Goal: Task Accomplishment & Management: Use online tool/utility

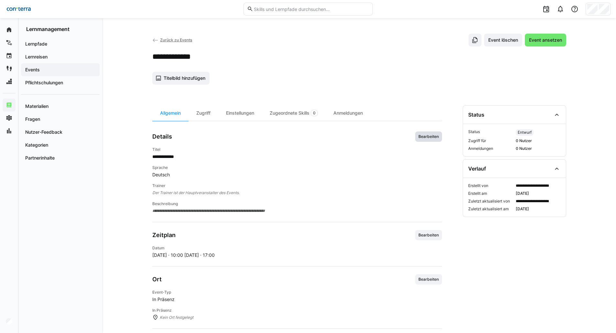
click at [435, 134] on span "Bearbeiten" at bounding box center [428, 137] width 27 height 10
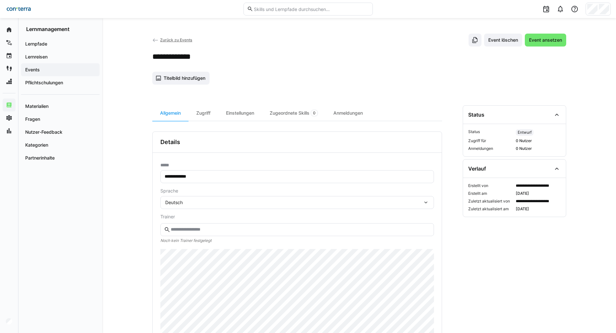
scroll to position [129, 0]
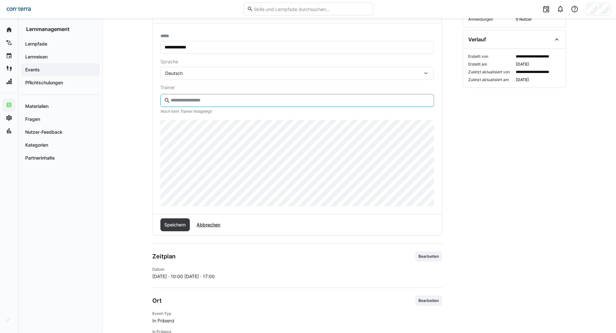
click at [205, 102] on input "text" at bounding box center [300, 101] width 260 height 6
click at [205, 101] on input "text" at bounding box center [300, 101] width 260 height 6
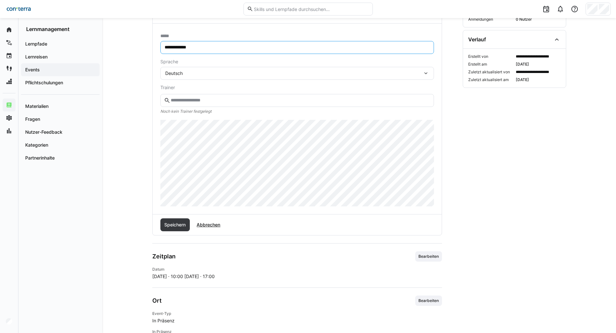
drag, startPoint x: 178, startPoint y: 48, endPoint x: 163, endPoint y: 46, distance: 15.6
click at [163, 46] on eds-input "**********" at bounding box center [297, 47] width 274 height 13
type input "**********"
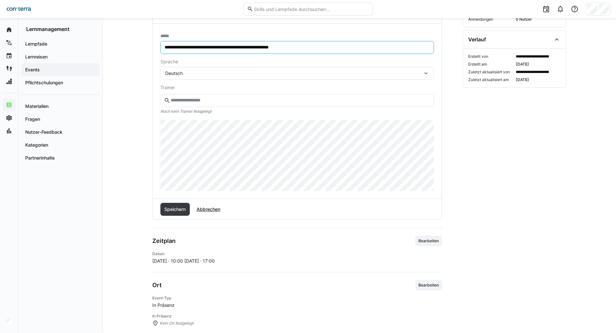
drag, startPoint x: 284, startPoint y: 48, endPoint x: 161, endPoint y: 58, distance: 123.0
click at [161, 58] on form "**********" at bounding box center [297, 112] width 274 height 158
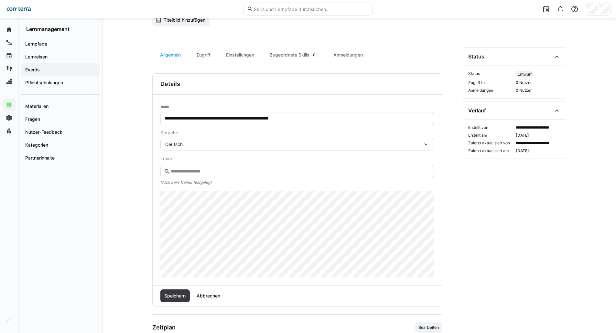
scroll to position [22, 0]
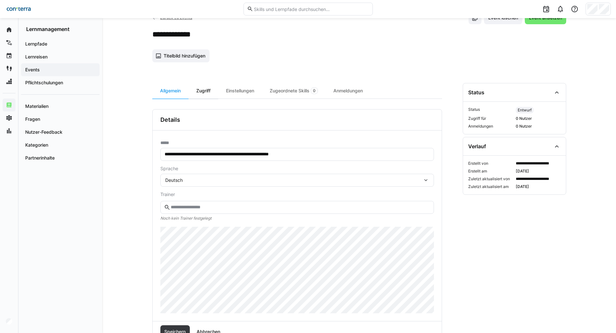
click at [206, 90] on div "Zugriff" at bounding box center [203, 91] width 30 height 16
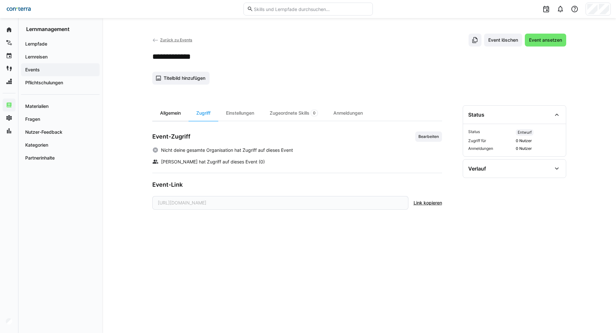
click at [175, 115] on div "Allgemein" at bounding box center [170, 113] width 36 height 16
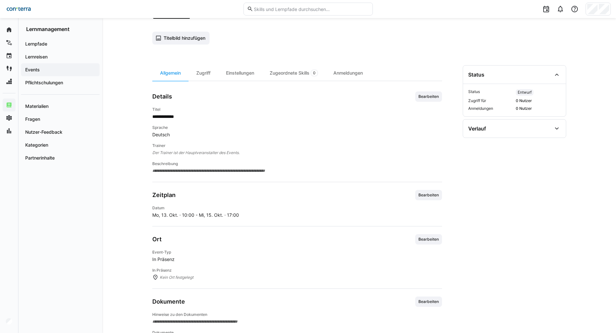
scroll to position [66, 0]
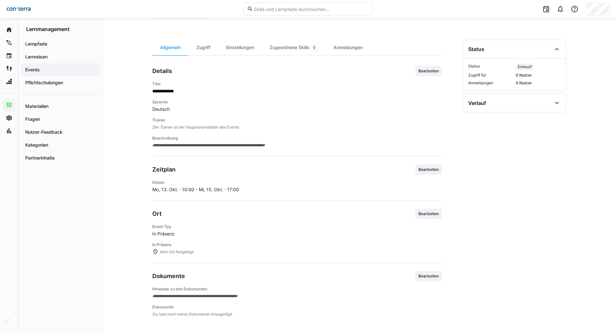
click at [274, 147] on span "**********" at bounding box center [297, 145] width 290 height 6
click at [440, 70] on span "Bearbeiten" at bounding box center [428, 71] width 27 height 10
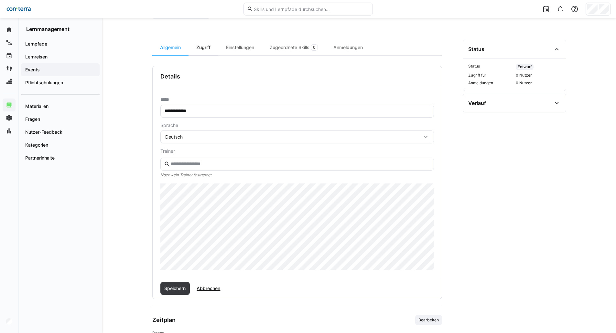
click at [211, 51] on div "Zugriff" at bounding box center [203, 48] width 30 height 16
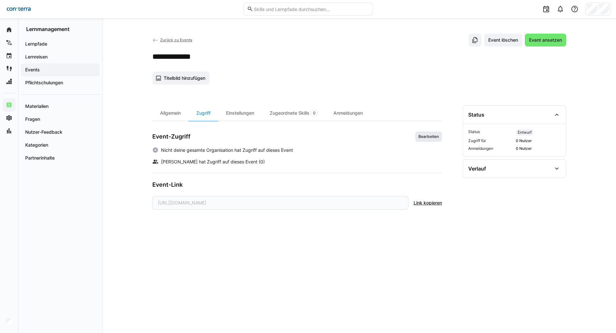
click at [435, 134] on span "Bearbeiten" at bounding box center [429, 136] width 22 height 5
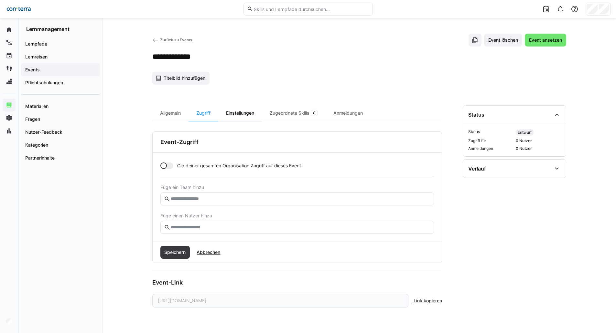
click at [244, 113] on div "Einstellungen" at bounding box center [240, 113] width 44 height 16
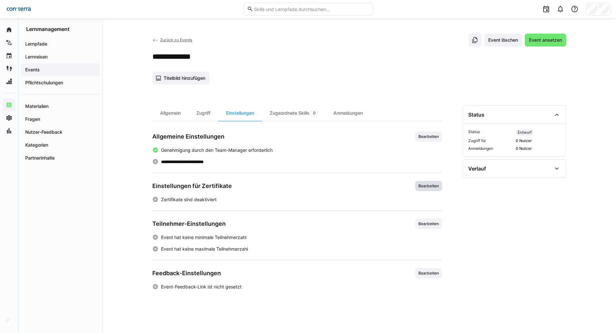
click at [430, 187] on span "Bearbeiten" at bounding box center [429, 186] width 22 height 5
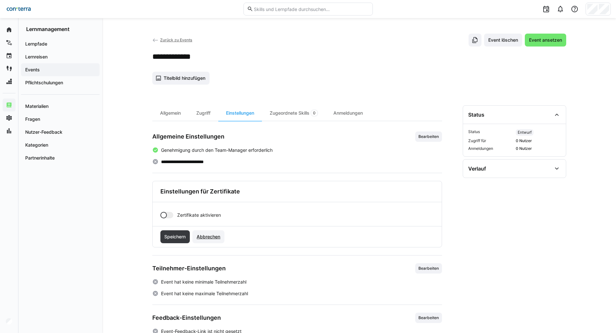
click at [208, 235] on span "Abbrechen" at bounding box center [209, 237] width 26 height 6
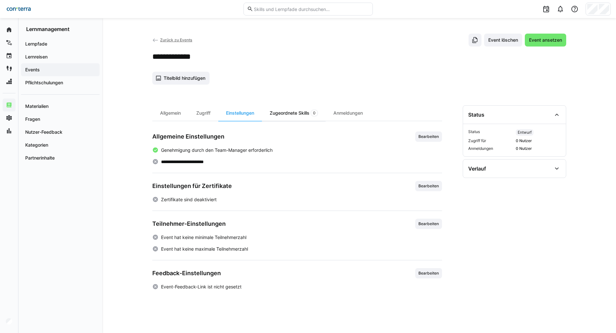
click at [308, 113] on div "Zugeordnete Skills 0" at bounding box center [294, 113] width 64 height 16
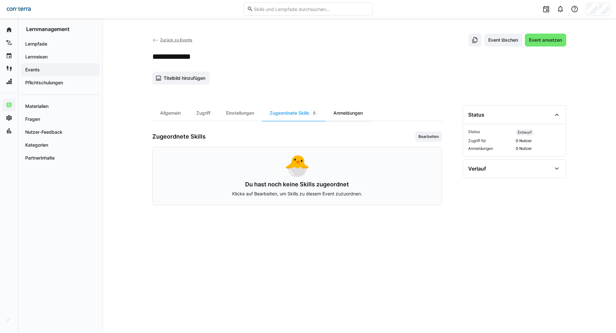
click at [354, 117] on div "Anmeldungen" at bounding box center [348, 113] width 45 height 16
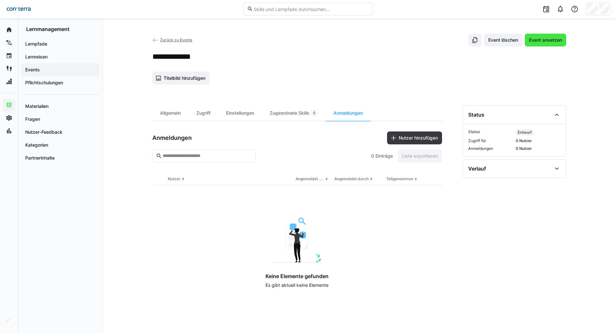
click at [546, 44] on span "Event ansetzen" at bounding box center [545, 40] width 41 height 13
click at [0, 0] on app-navigation-label "Events" at bounding box center [0, 0] width 0 height 0
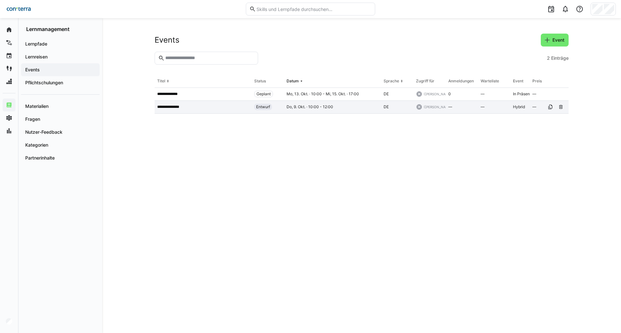
click at [257, 108] on span "Entwurf" at bounding box center [263, 106] width 14 height 5
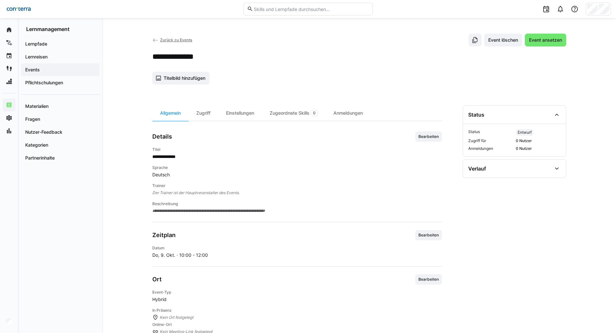
click at [548, 48] on app-details-header "**********" at bounding box center [359, 59] width 414 height 51
click at [548, 29] on div "**********" at bounding box center [359, 215] width 514 height 395
click at [546, 38] on span "Event ansetzen" at bounding box center [545, 40] width 35 height 6
click at [176, 37] on app-back-navigation "Zurück zu Events" at bounding box center [172, 40] width 40 height 7
click at [174, 40] on span "Zurück zu Events" at bounding box center [176, 40] width 32 height 5
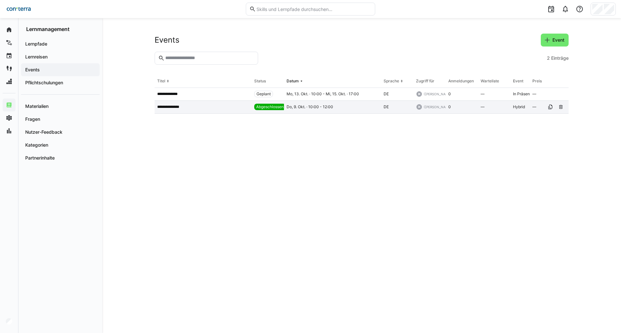
click at [270, 108] on span "Abgeschlossen" at bounding box center [269, 106] width 27 height 5
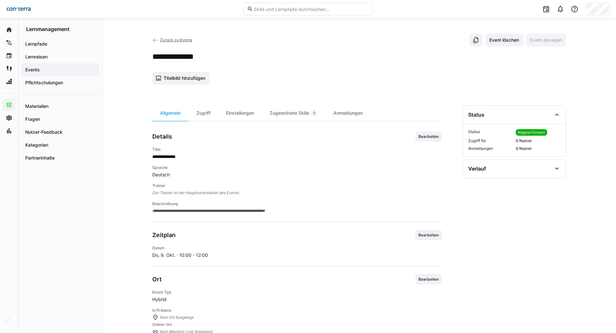
click at [535, 131] on span "Abgeschlossen" at bounding box center [531, 132] width 27 height 5
click at [553, 114] on eds-icon at bounding box center [557, 115] width 8 height 8
click at [554, 114] on eds-icon at bounding box center [557, 115] width 8 height 8
click at [555, 167] on eds-icon at bounding box center [557, 169] width 8 height 8
click at [173, 39] on span "Zurück zu Events" at bounding box center [176, 40] width 32 height 5
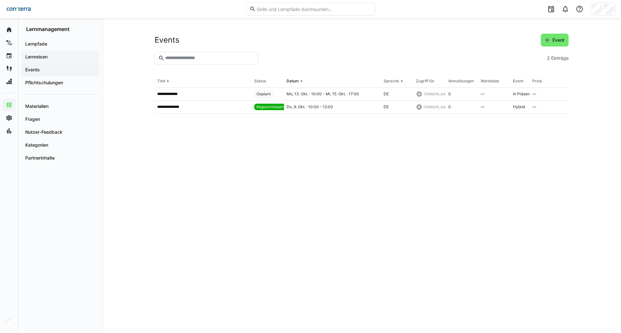
click at [53, 55] on span "Lernreisen" at bounding box center [60, 57] width 72 height 6
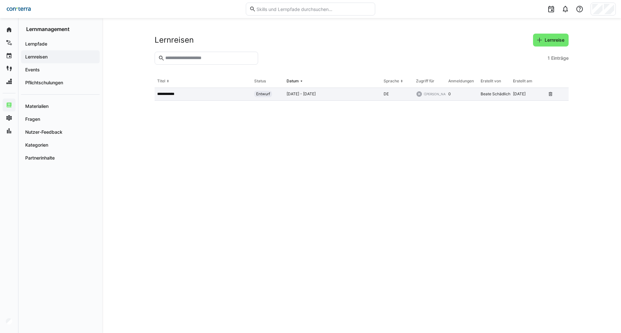
click at [177, 91] on p "**********" at bounding box center [168, 93] width 23 height 5
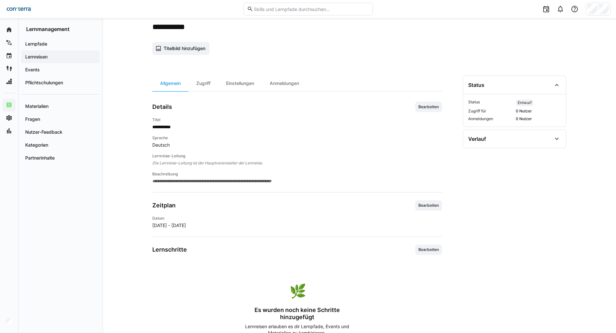
scroll to position [65, 0]
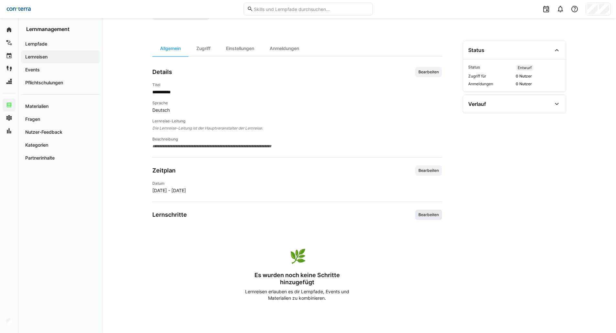
click at [433, 215] on span "Bearbeiten" at bounding box center [429, 214] width 22 height 5
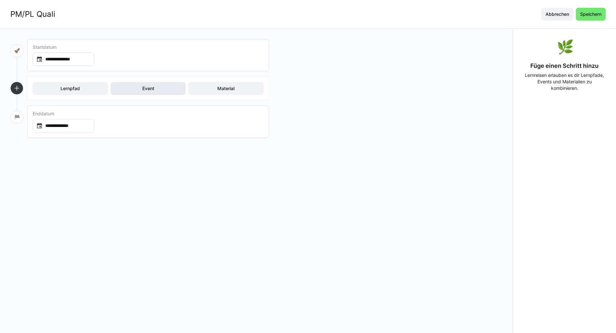
click at [140, 89] on span "Event" at bounding box center [148, 88] width 75 height 13
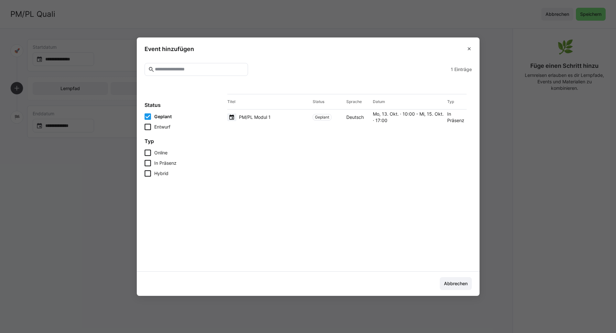
click at [149, 129] on icon at bounding box center [148, 127] width 6 height 6
click at [267, 119] on span "PM/PL Modul 1" at bounding box center [255, 117] width 32 height 6
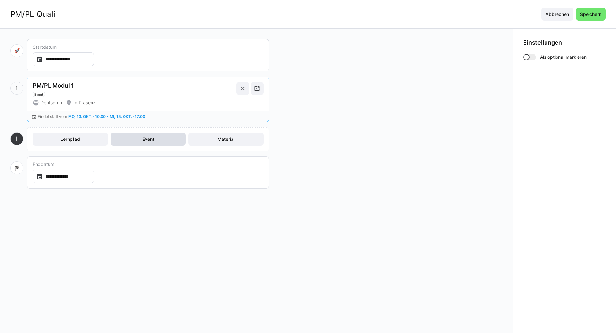
click at [149, 144] on span "Event" at bounding box center [148, 139] width 75 height 13
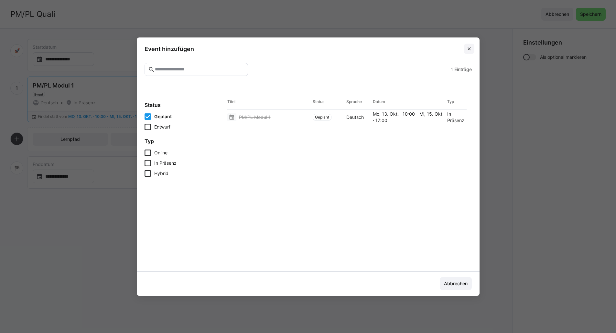
click at [468, 49] on span at bounding box center [469, 49] width 10 height 10
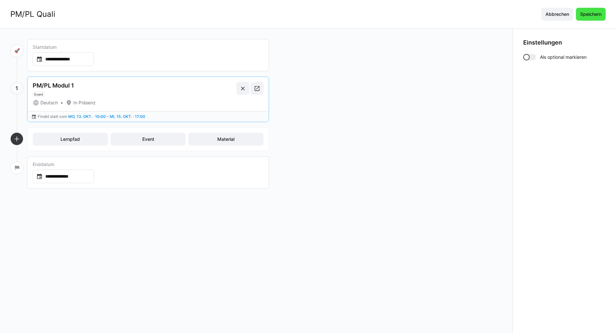
click at [586, 17] on span "Speichern" at bounding box center [590, 14] width 23 height 6
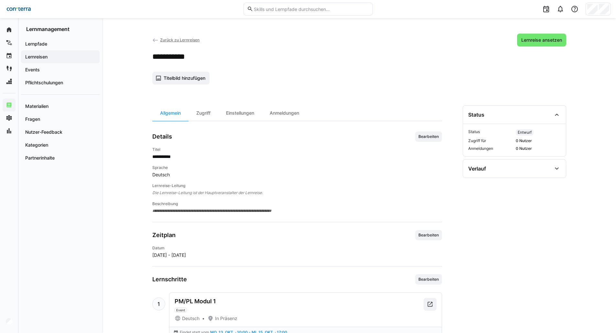
scroll to position [23, 0]
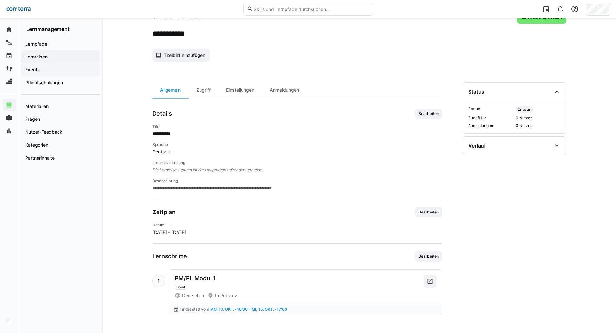
click at [42, 72] on span "Events" at bounding box center [60, 70] width 72 height 6
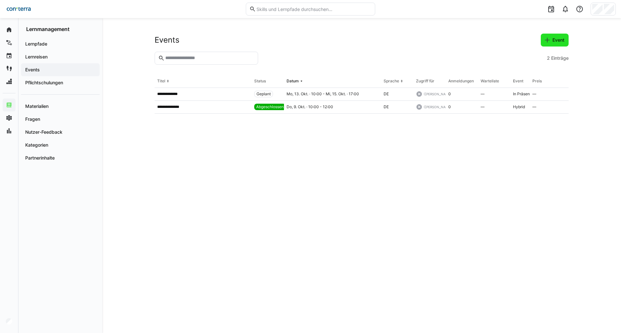
click at [546, 42] on eds-icon at bounding box center [547, 40] width 6 height 6
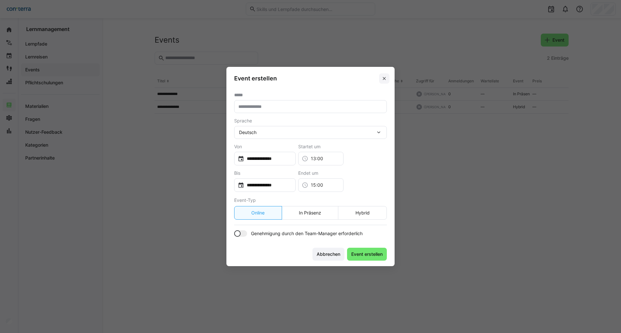
click at [384, 79] on eds-icon at bounding box center [383, 78] width 5 height 5
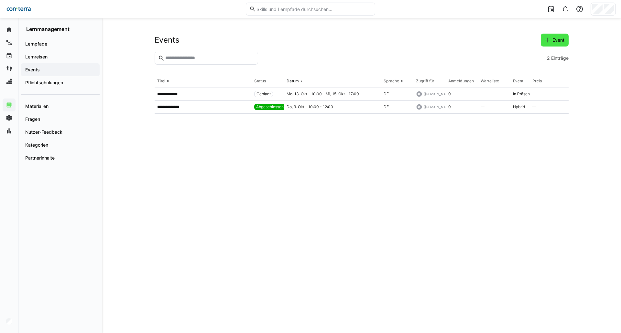
click at [559, 43] on span "Event" at bounding box center [555, 40] width 28 height 13
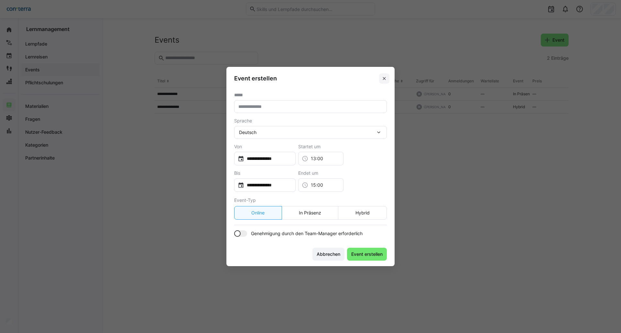
click at [383, 78] on eds-icon at bounding box center [383, 78] width 5 height 5
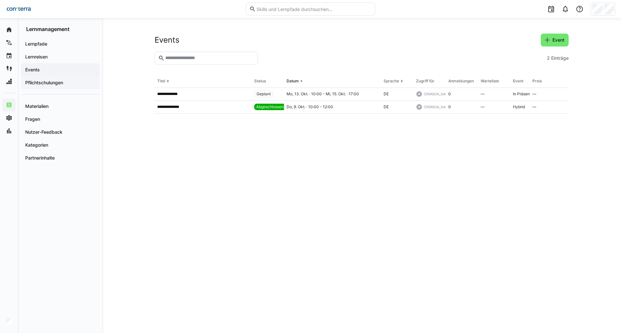
click at [0, 0] on app-navigation-label "Pflichtschulungen" at bounding box center [0, 0] width 0 height 0
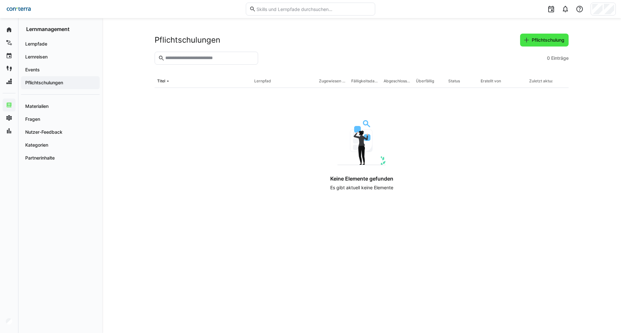
click at [541, 40] on span "Pflichtschulung" at bounding box center [548, 40] width 35 height 6
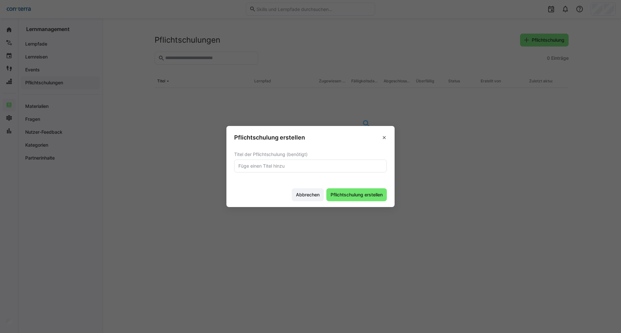
click at [270, 170] on eds-input at bounding box center [310, 166] width 153 height 13
type input "Arbeitsschutz"
click at [340, 195] on span "Pflichtschulung erstellen" at bounding box center [356, 195] width 54 height 6
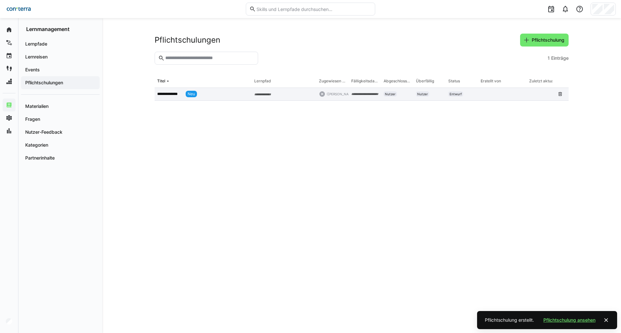
click at [175, 97] on app-table-first-column "**********" at bounding box center [203, 94] width 92 height 6
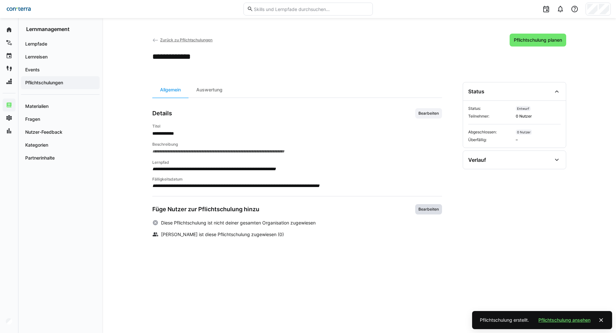
click at [424, 210] on span "Bearbeiten" at bounding box center [429, 209] width 22 height 5
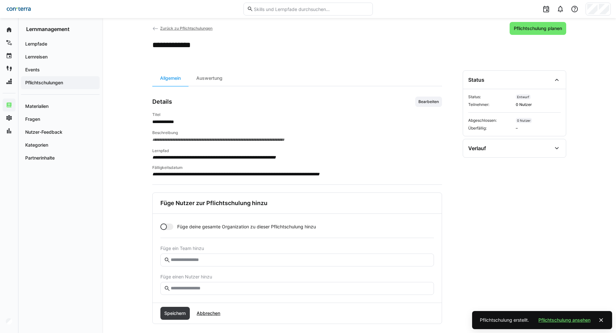
scroll to position [18, 0]
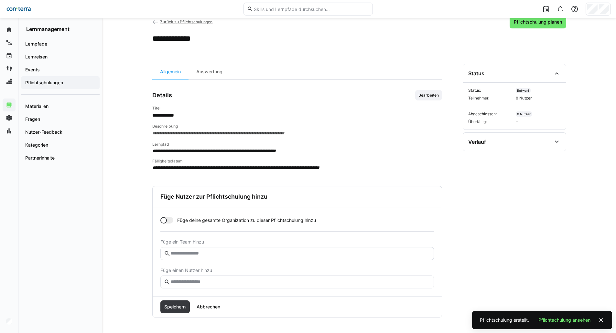
click at [163, 220] on div at bounding box center [163, 220] width 6 height 6
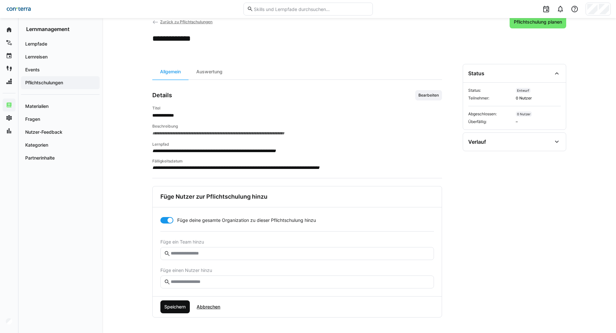
click at [176, 304] on span "Speichern" at bounding box center [174, 307] width 23 height 6
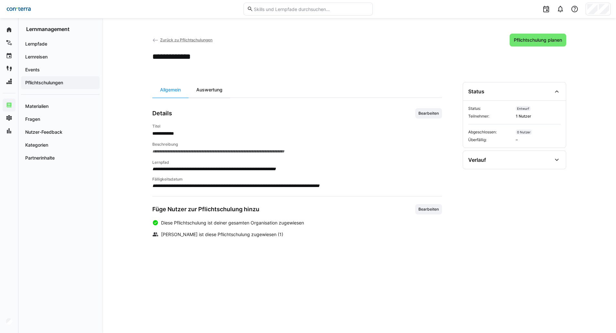
click at [211, 95] on div "Auswertung" at bounding box center [209, 90] width 42 height 16
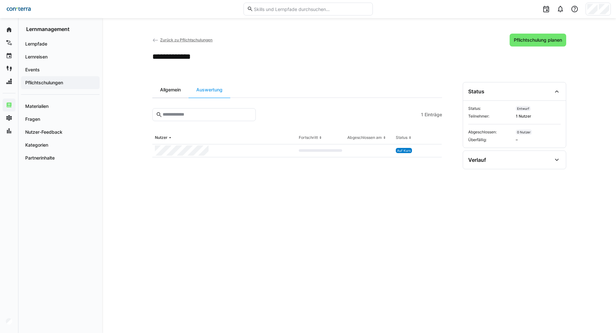
click at [176, 93] on div "Allgemein" at bounding box center [170, 90] width 36 height 16
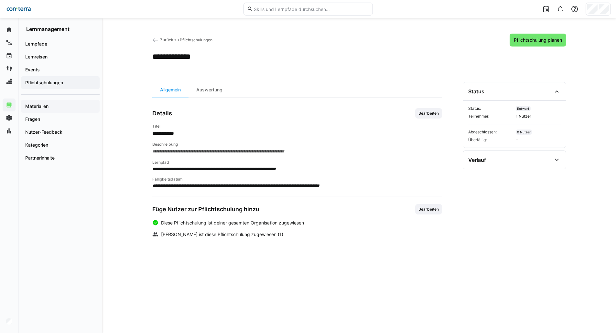
click at [0, 0] on app-navigation-label "Materialien" at bounding box center [0, 0] width 0 height 0
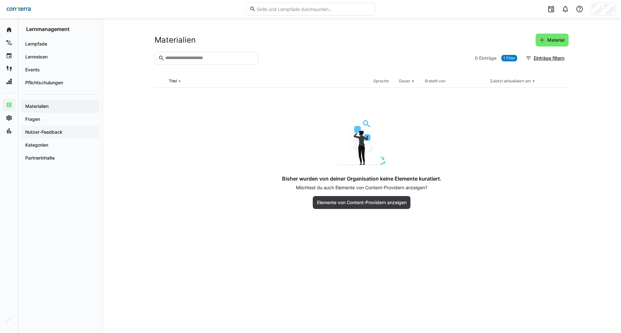
click at [0, 0] on app-navigation-label "Nutzer-Feedback" at bounding box center [0, 0] width 0 height 0
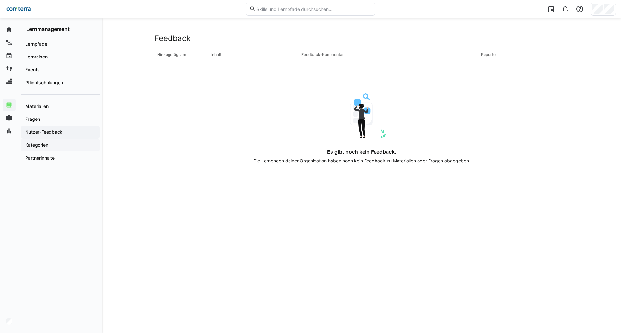
click at [52, 142] on span "Kategorien" at bounding box center [60, 145] width 72 height 6
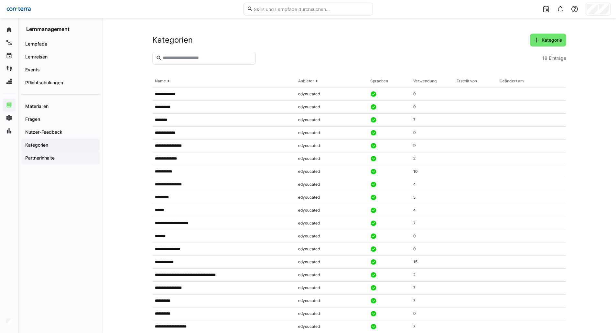
click at [0, 0] on app-navigation-label "Partnerinhalte" at bounding box center [0, 0] width 0 height 0
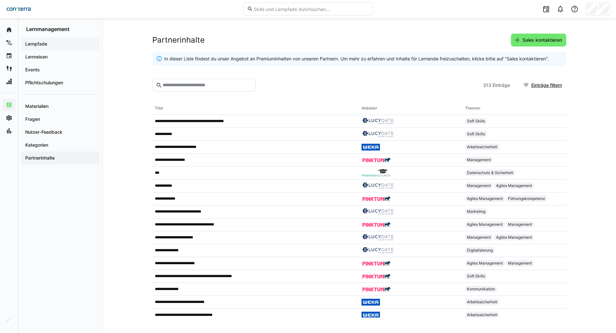
click at [0, 0] on app-navigation-label "Lernpfade" at bounding box center [0, 0] width 0 height 0
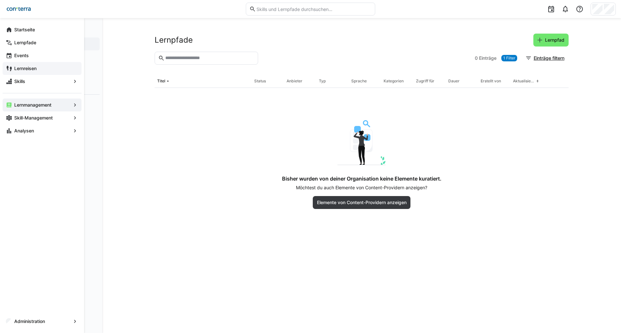
click at [10, 68] on eds-icon at bounding box center [9, 68] width 6 height 6
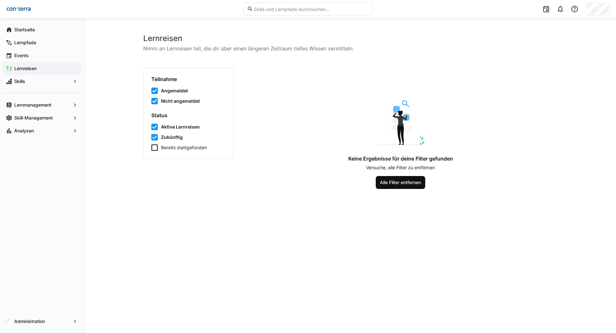
click at [408, 181] on span "Alle Filter entfernen" at bounding box center [400, 182] width 43 height 6
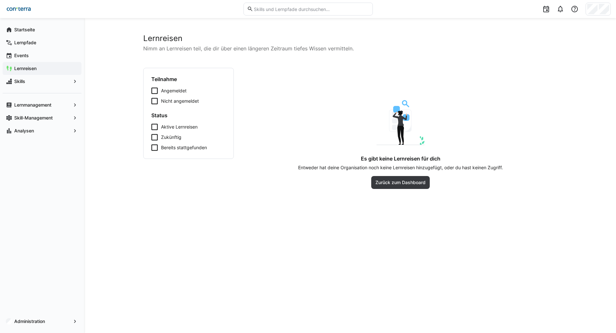
click at [10, 63] on div "Lernreisen" at bounding box center [42, 68] width 79 height 13
click at [19, 52] on span "Events" at bounding box center [45, 55] width 65 height 6
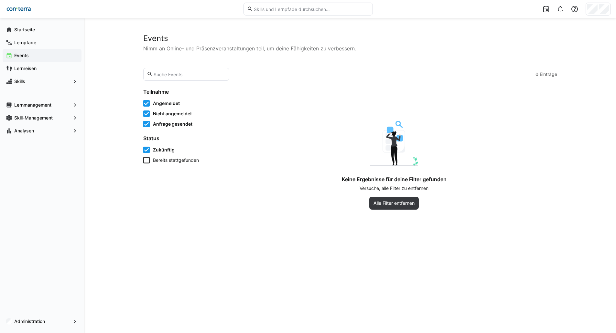
click at [0, 0] on app-navigation-label "Events" at bounding box center [0, 0] width 0 height 0
click at [41, 81] on span "Skills" at bounding box center [42, 81] width 58 height 6
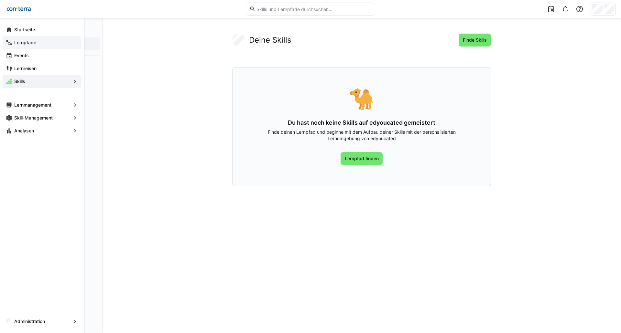
click at [32, 46] on div "Lernpfade" at bounding box center [42, 42] width 79 height 13
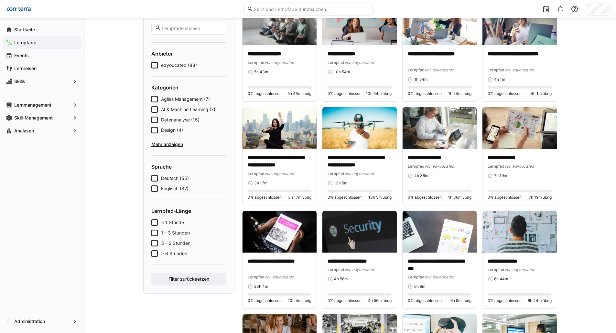
click at [173, 64] on span "edyoucated (88)" at bounding box center [179, 65] width 36 height 6
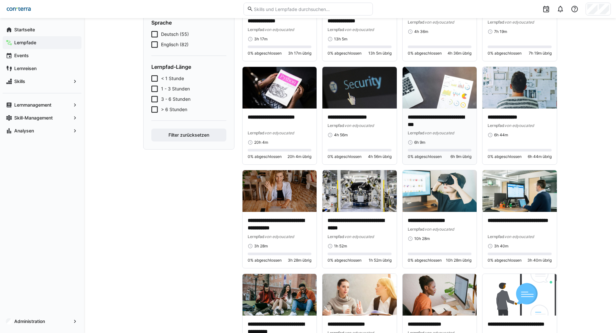
scroll to position [129, 0]
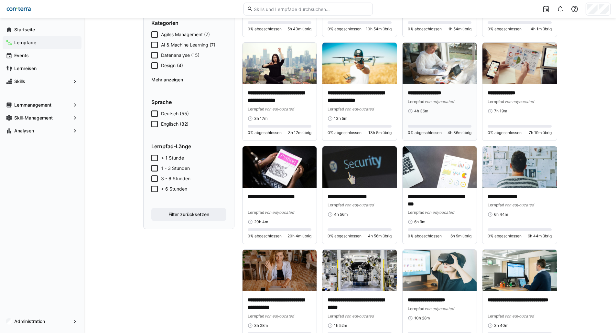
click at [441, 97] on div "**********" at bounding box center [440, 97] width 64 height 15
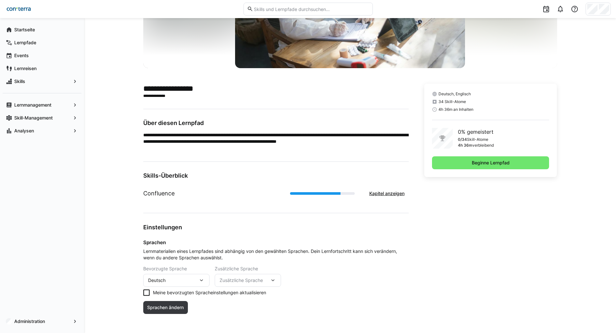
scroll to position [99, 0]
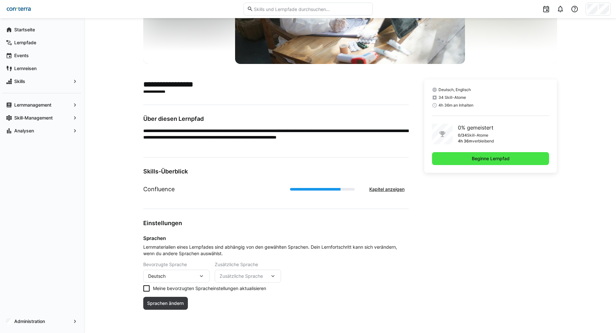
click at [503, 158] on span "Beginne Lernpfad" at bounding box center [491, 159] width 40 height 6
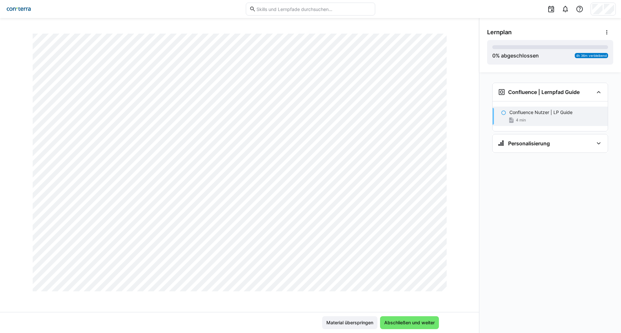
scroll to position [345, 0]
click at [403, 323] on span "Abschließen und weiter" at bounding box center [409, 323] width 52 height 6
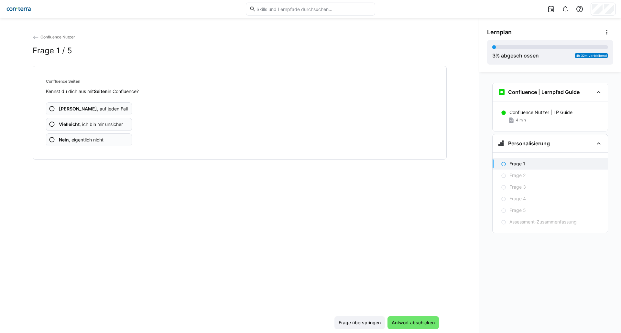
click at [96, 125] on span "Vielleicht , ich bin mir unsicher" at bounding box center [91, 124] width 64 height 6
click at [106, 123] on span "Vielleicht , ich bin mir unsicher" at bounding box center [91, 124] width 64 height 6
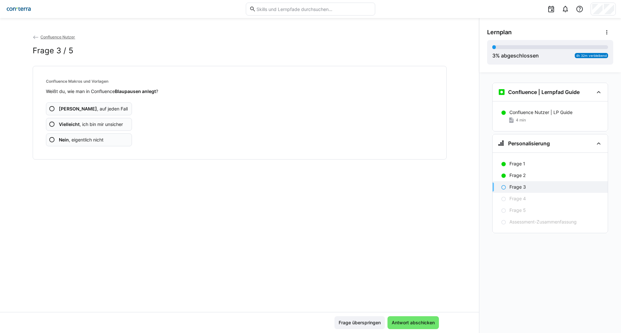
click at [97, 143] on app-assessment-question-radio "Nein , eigentlich nicht" at bounding box center [89, 140] width 86 height 13
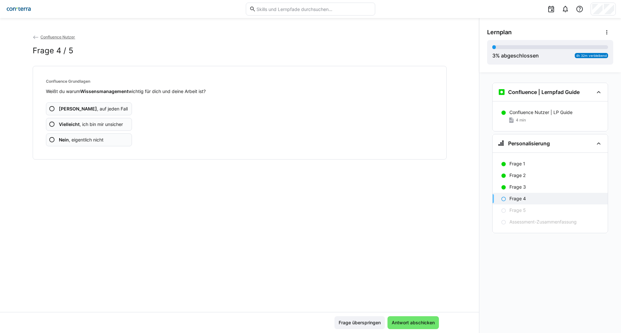
click at [93, 110] on span "Ja , auf jeden Fall" at bounding box center [93, 109] width 69 height 6
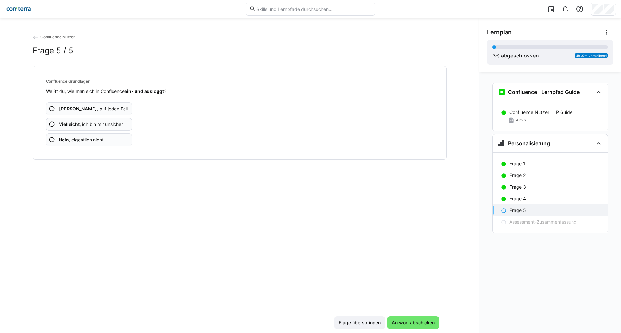
click at [93, 110] on span "Ja , auf jeden Fall" at bounding box center [93, 109] width 69 height 6
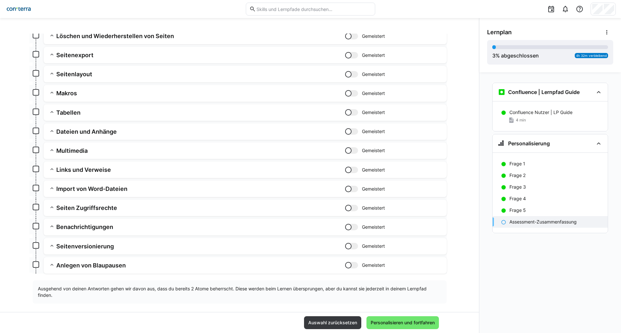
scroll to position [275, 0]
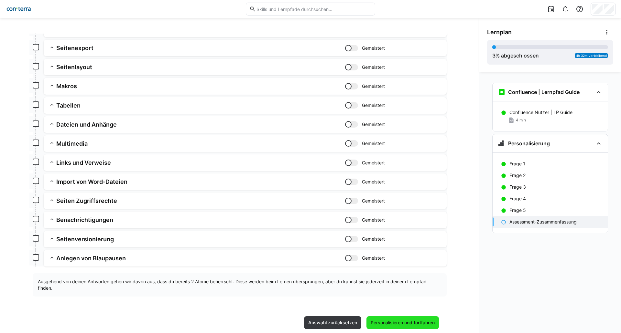
click at [401, 325] on span "Personalisieren und fortfahren" at bounding box center [403, 323] width 66 height 6
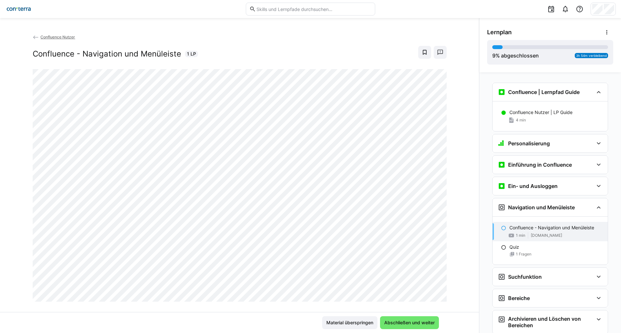
scroll to position [126, 0]
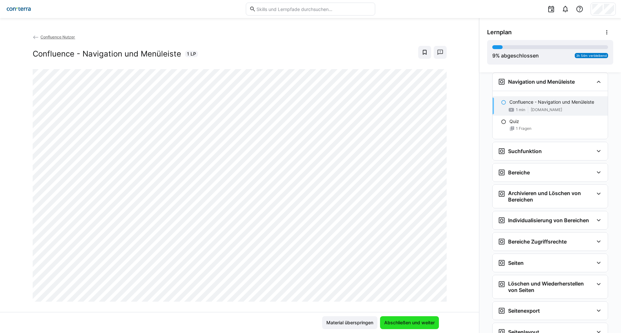
click at [415, 325] on span "Abschließen und weiter" at bounding box center [409, 323] width 52 height 6
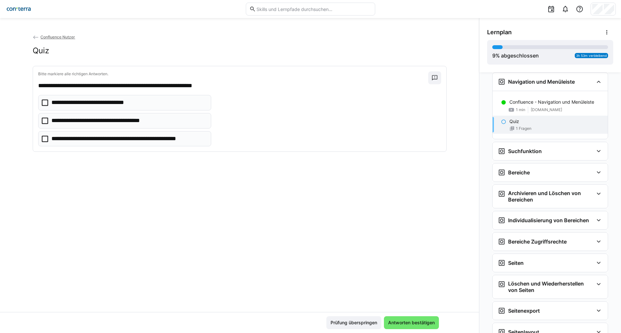
click at [120, 141] on p "**********" at bounding box center [128, 139] width 155 height 8
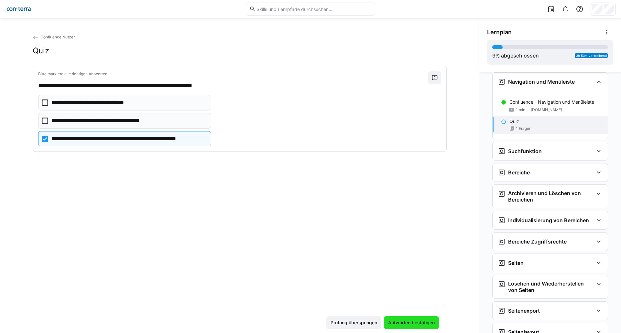
click at [408, 327] on span "Antworten bestätigen" at bounding box center [411, 323] width 55 height 13
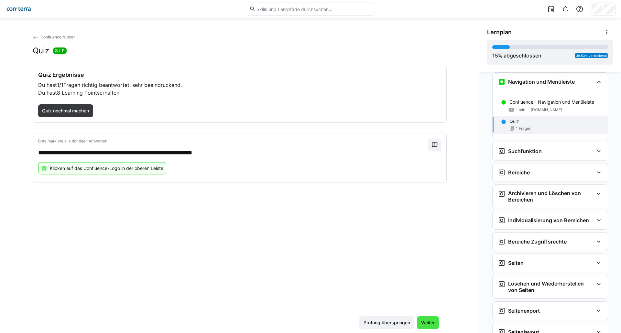
click at [422, 325] on span "Weiter" at bounding box center [428, 323] width 16 height 6
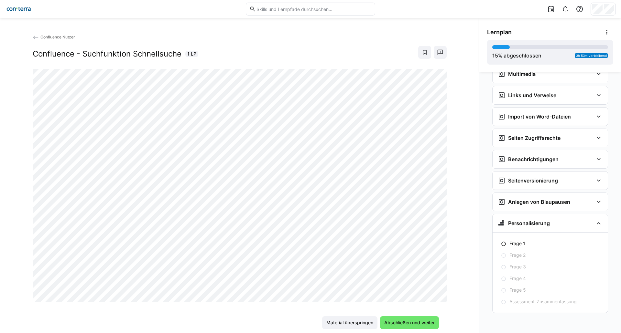
scroll to position [511, 0]
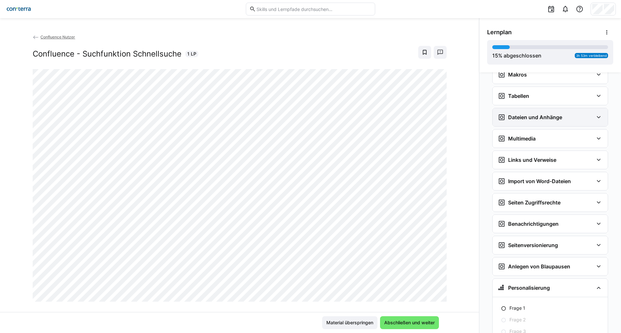
click at [537, 120] on h3 "Dateien und Anhänge" at bounding box center [535, 117] width 54 height 6
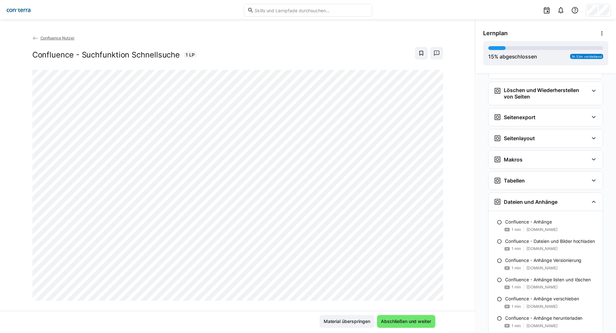
scroll to position [382, 0]
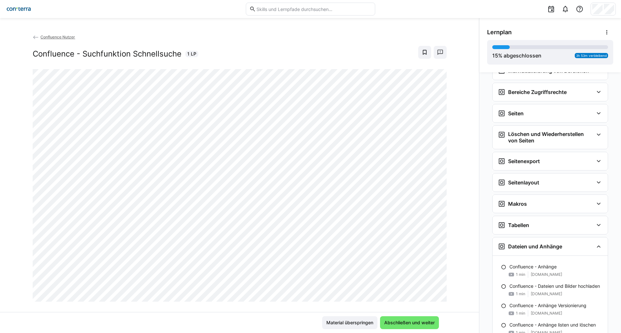
click at [29, 8] on img at bounding box center [18, 9] width 27 height 10
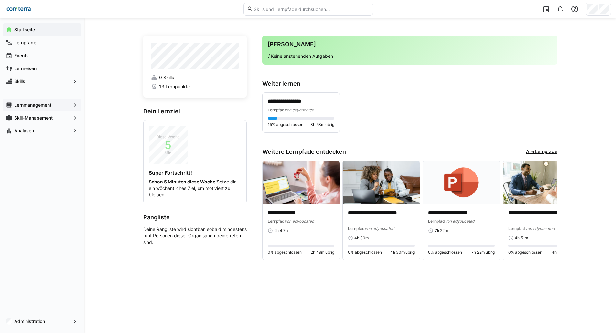
click at [0, 0] on app-navigation-label "Lernmanagement" at bounding box center [0, 0] width 0 height 0
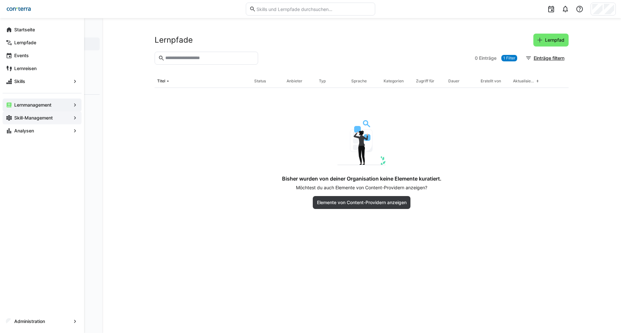
click at [10, 117] on eds-icon at bounding box center [9, 118] width 6 height 6
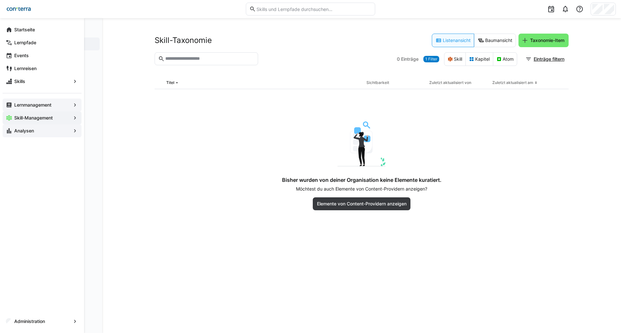
click at [0, 0] on app-navigation-label "Analysen" at bounding box center [0, 0] width 0 height 0
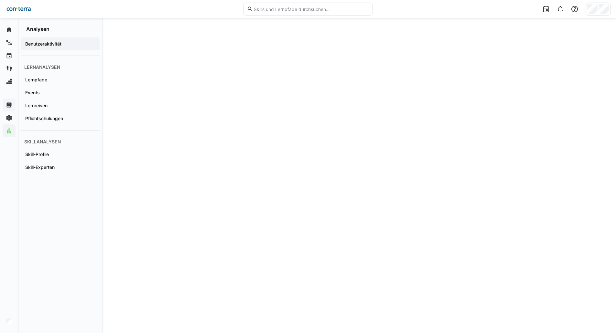
scroll to position [1029, 0]
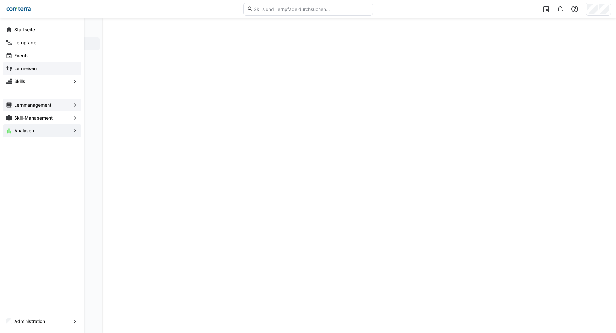
click at [13, 68] on span "Lernreisen" at bounding box center [45, 68] width 65 height 6
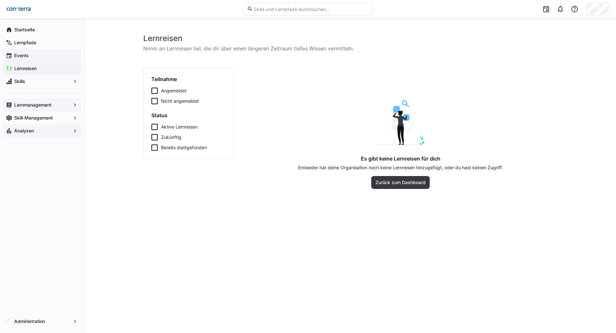
click at [34, 56] on span "Events" at bounding box center [45, 55] width 65 height 6
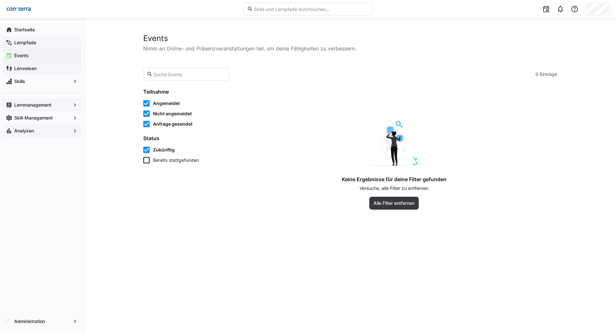
click at [38, 43] on span "Lernpfade" at bounding box center [45, 42] width 65 height 6
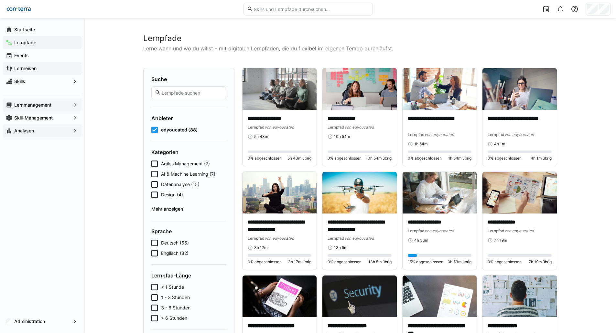
click at [0, 0] on app-navigation-label "Lernreisen" at bounding box center [0, 0] width 0 height 0
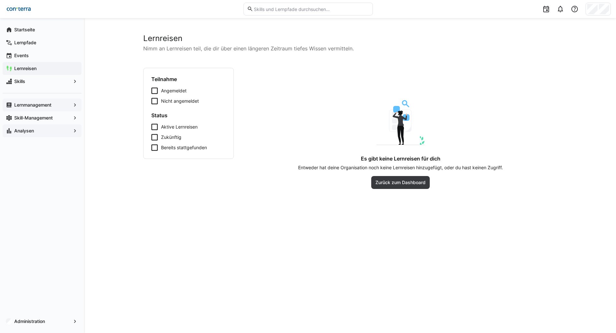
click at [35, 108] on div "Lernmanagement" at bounding box center [42, 105] width 79 height 13
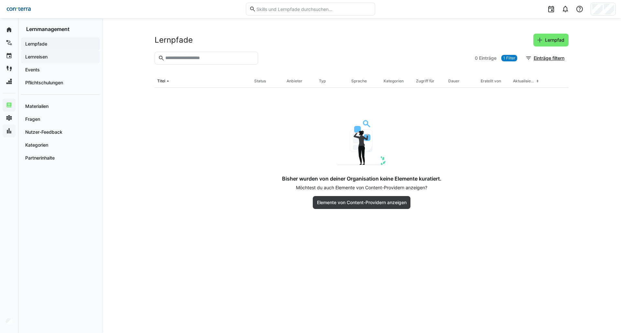
click at [58, 58] on span "Lernreisen" at bounding box center [60, 57] width 72 height 6
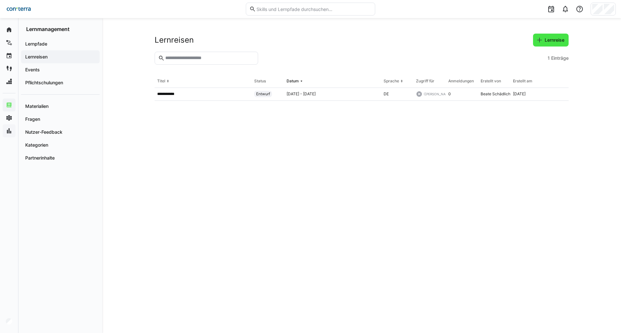
click at [542, 42] on eds-icon at bounding box center [539, 40] width 6 height 6
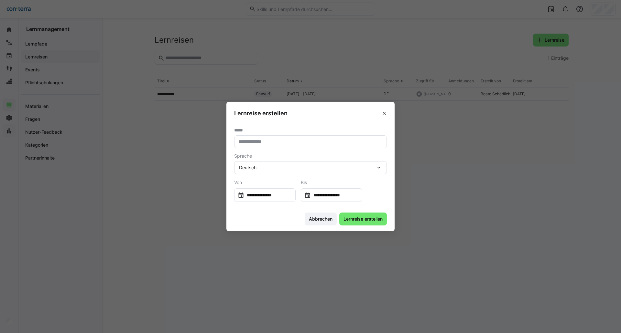
click at [300, 145] on eds-input at bounding box center [310, 141] width 153 height 13
type input "**********"
click at [351, 193] on input "**********" at bounding box center [335, 195] width 48 height 6
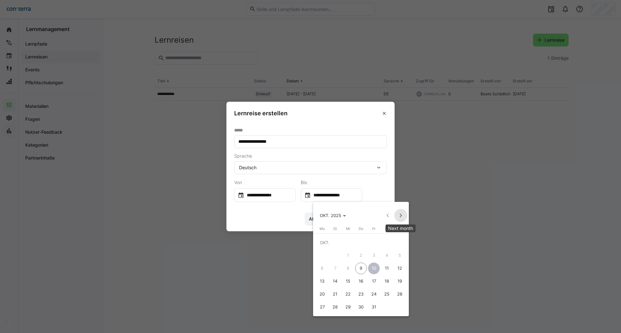
click at [400, 215] on span "Next month" at bounding box center [400, 215] width 13 height 13
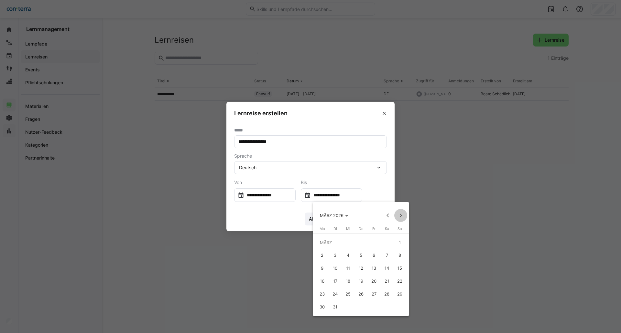
click at [400, 215] on span "Next month" at bounding box center [400, 215] width 13 height 13
click at [363, 308] on span "30" at bounding box center [361, 308] width 12 height 12
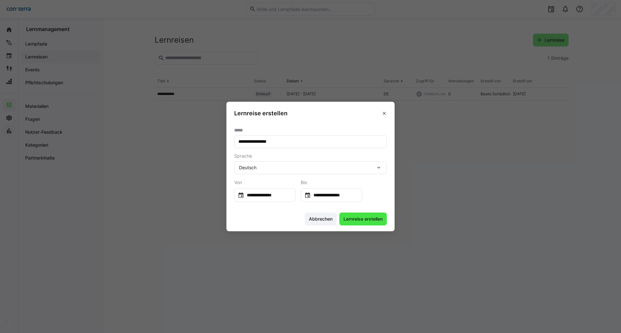
click at [358, 217] on span "Lernreise erstellen" at bounding box center [362, 219] width 41 height 6
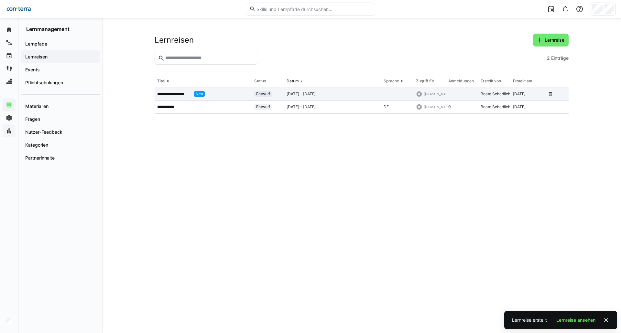
click at [194, 98] on div "**********" at bounding box center [203, 94] width 97 height 13
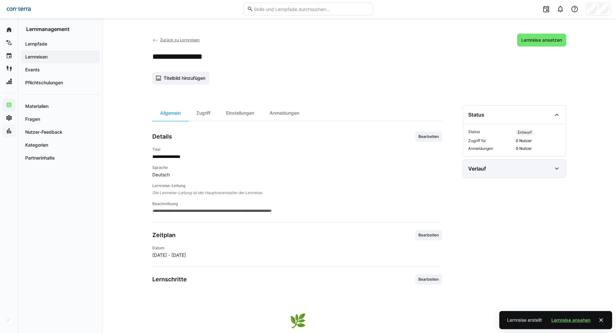
click at [488, 168] on div "Verlauf" at bounding box center [509, 169] width 83 height 8
click at [425, 136] on span "Bearbeiten" at bounding box center [429, 136] width 22 height 5
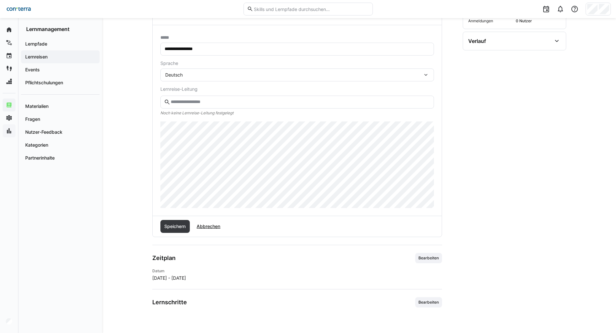
scroll to position [129, 0]
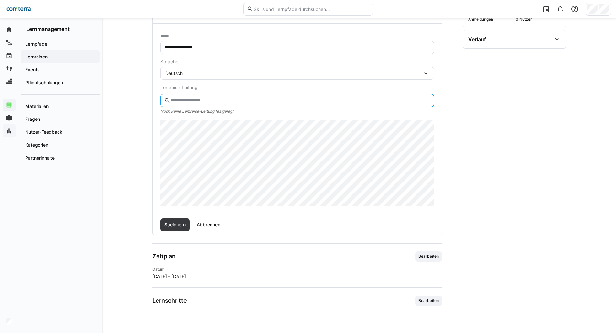
click at [208, 102] on input "text" at bounding box center [300, 101] width 260 height 6
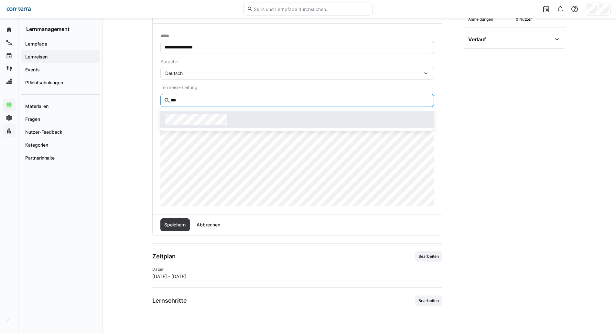
type input "***"
click at [233, 114] on div at bounding box center [297, 119] width 263 height 10
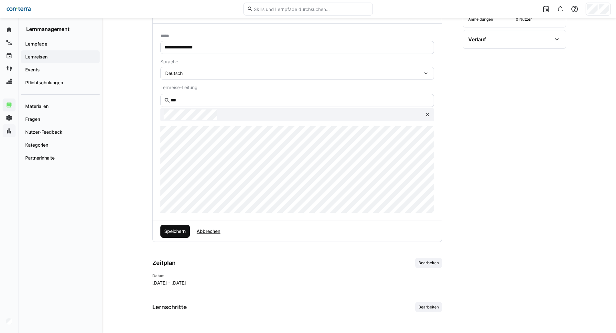
click at [189, 226] on span "Speichern" at bounding box center [175, 231] width 30 height 13
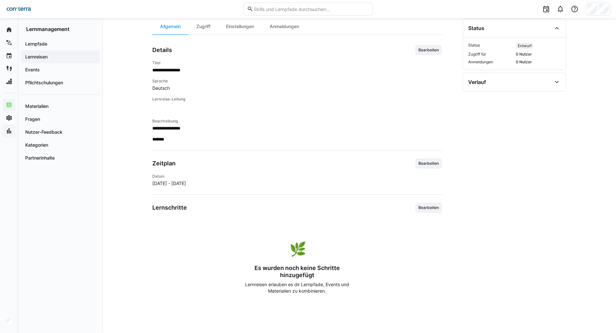
scroll to position [87, 0]
click at [433, 210] on span "Bearbeiten" at bounding box center [429, 207] width 22 height 5
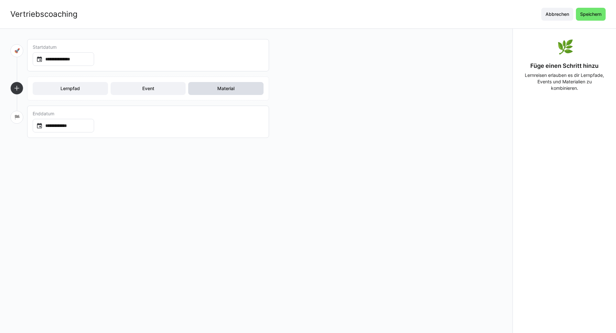
click at [241, 90] on span "Material" at bounding box center [225, 88] width 75 height 13
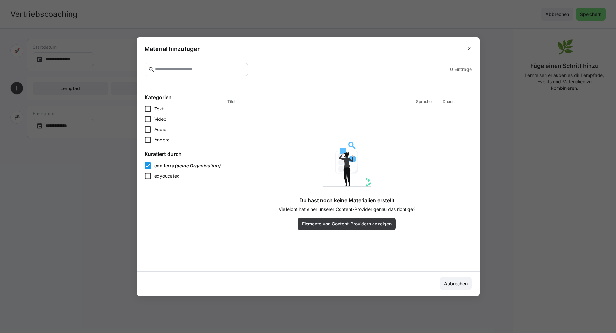
click at [151, 109] on icon at bounding box center [148, 109] width 6 height 6
click at [149, 176] on icon at bounding box center [148, 176] width 6 height 6
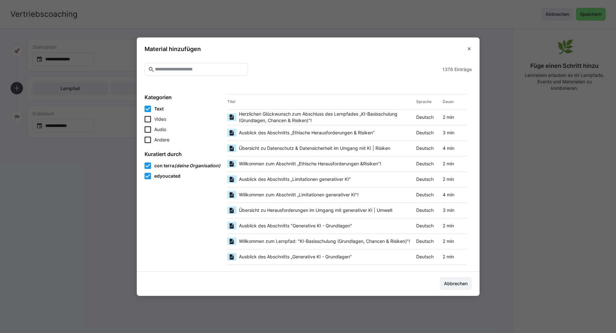
click at [149, 173] on icon at bounding box center [148, 176] width 6 height 6
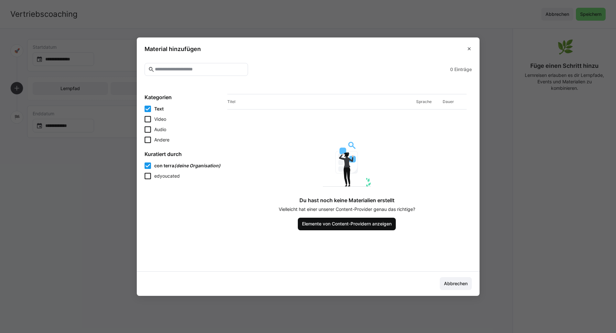
click at [348, 229] on span "Elemente von Content-Providern anzeigen" at bounding box center [347, 224] width 98 height 13
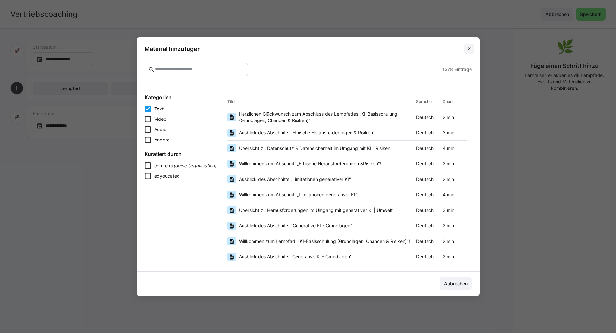
click at [472, 48] on eds-icon at bounding box center [469, 48] width 5 height 5
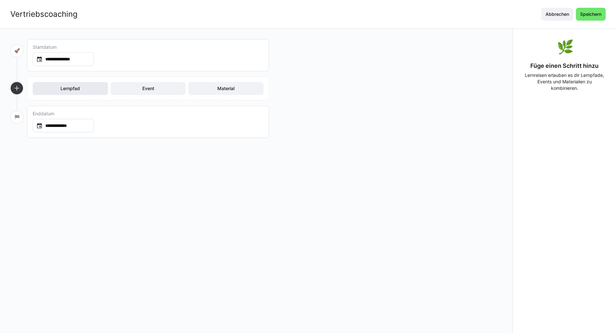
click at [97, 89] on span "Lernpfad" at bounding box center [70, 88] width 75 height 13
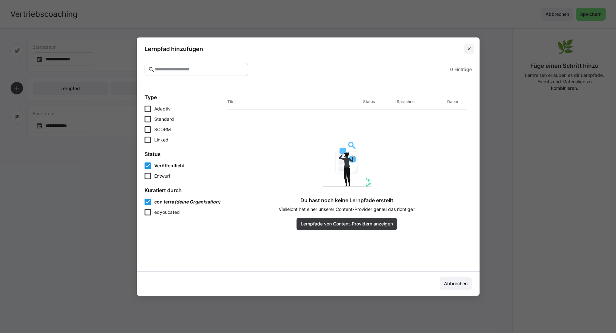
click at [472, 50] on eds-icon at bounding box center [469, 48] width 5 height 5
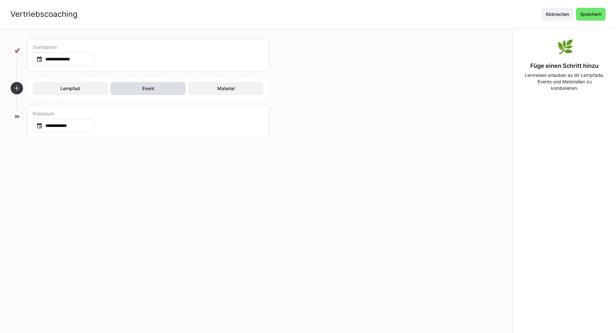
click at [167, 85] on span "Event" at bounding box center [148, 88] width 75 height 13
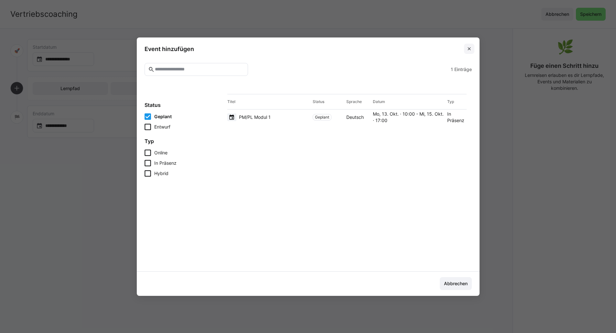
click at [472, 48] on eds-icon at bounding box center [469, 48] width 5 height 5
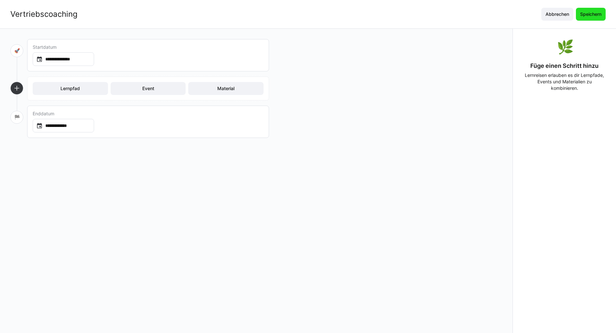
click at [602, 13] on span "Speichern" at bounding box center [591, 14] width 30 height 13
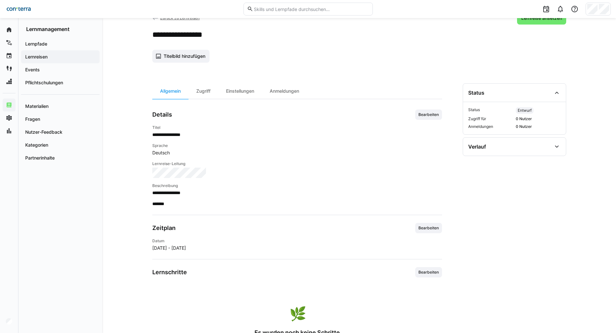
scroll to position [87, 0]
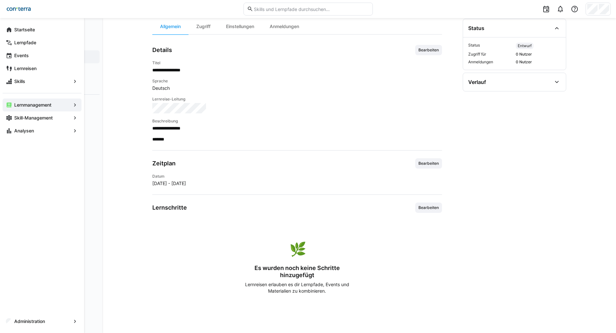
click at [0, 0] on app-navigation-label "Lernmanagement" at bounding box center [0, 0] width 0 height 0
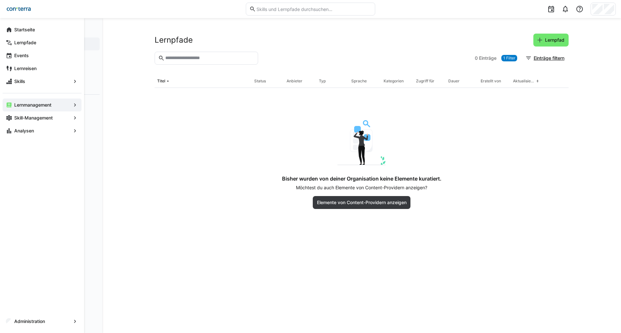
click at [0, 0] on app-navigation-label "Lernmanagement" at bounding box center [0, 0] width 0 height 0
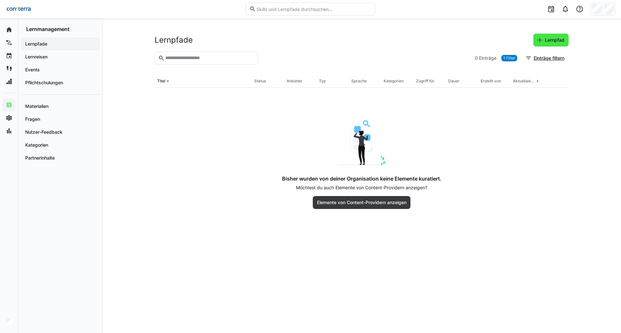
click at [551, 41] on span "Lernpfad" at bounding box center [554, 40] width 21 height 6
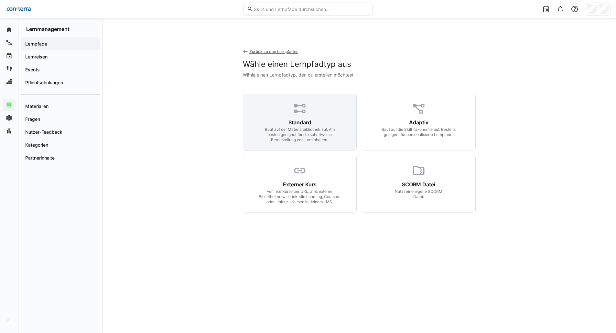
click at [326, 116] on div "Standard Baut auf der Materialbibliothek auf. Am besten geeignet für die schrit…" at bounding box center [300, 122] width 114 height 57
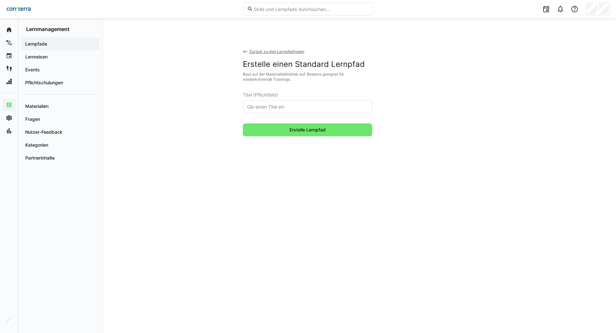
click at [311, 109] on input "text" at bounding box center [307, 107] width 122 height 6
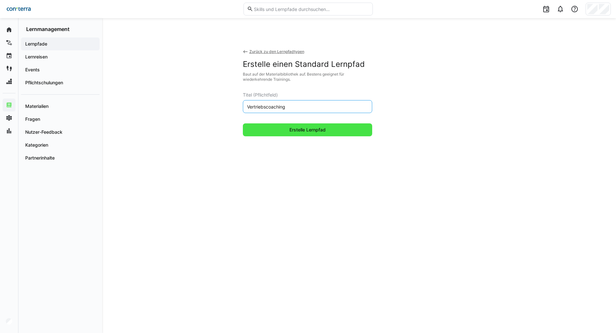
type input "Vertriebscoaching"
click at [313, 133] on span "Erstelle Lernpfad" at bounding box center [307, 130] width 38 height 6
